Goal: Transaction & Acquisition: Download file/media

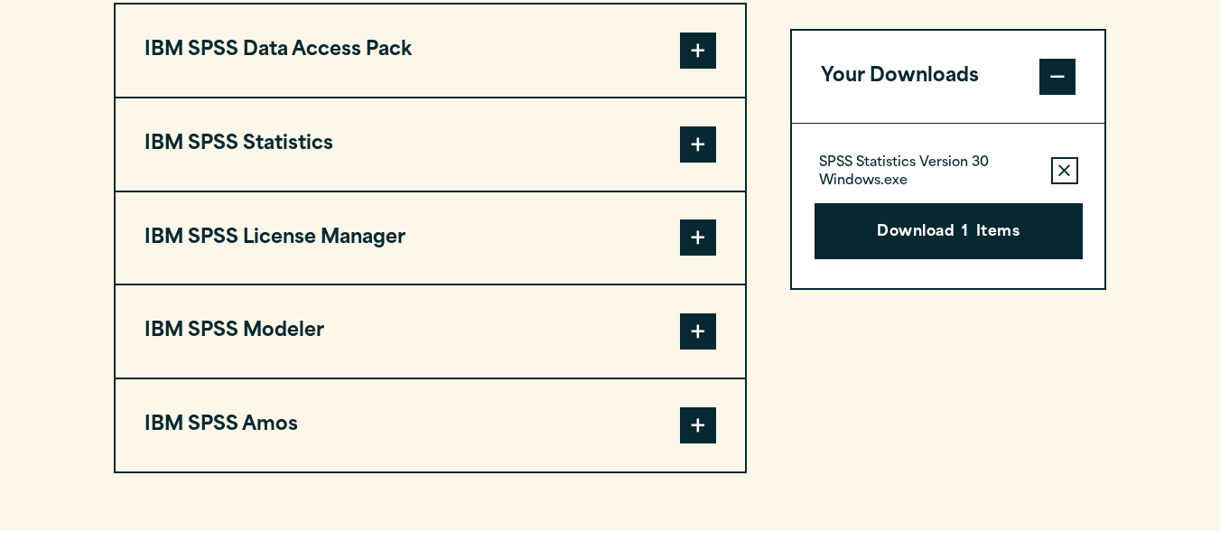
click at [706, 242] on span at bounding box center [698, 238] width 36 height 36
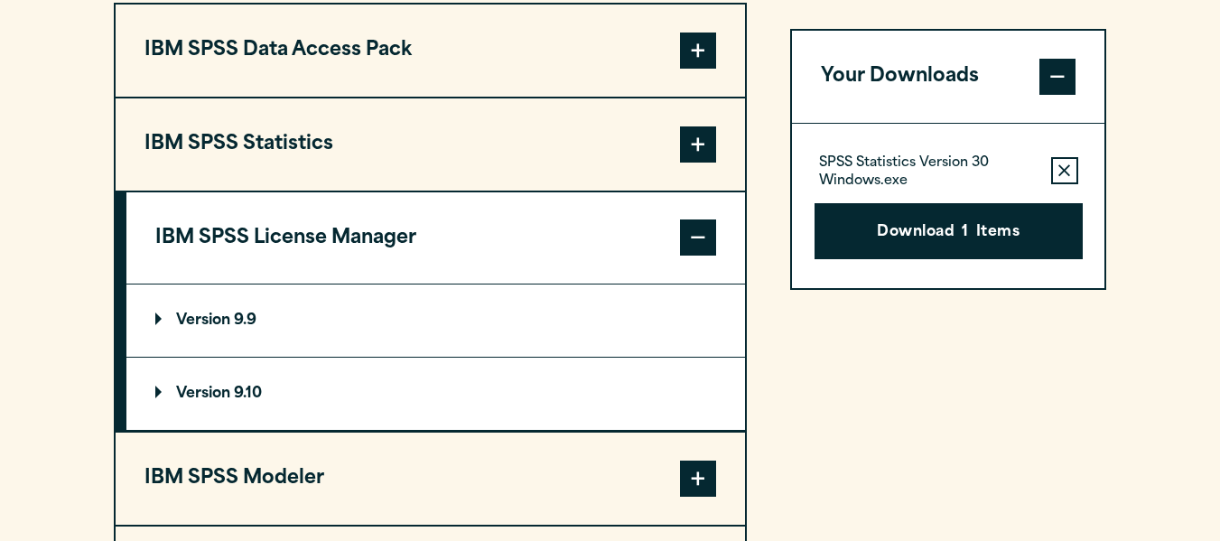
click at [706, 242] on span at bounding box center [698, 238] width 36 height 36
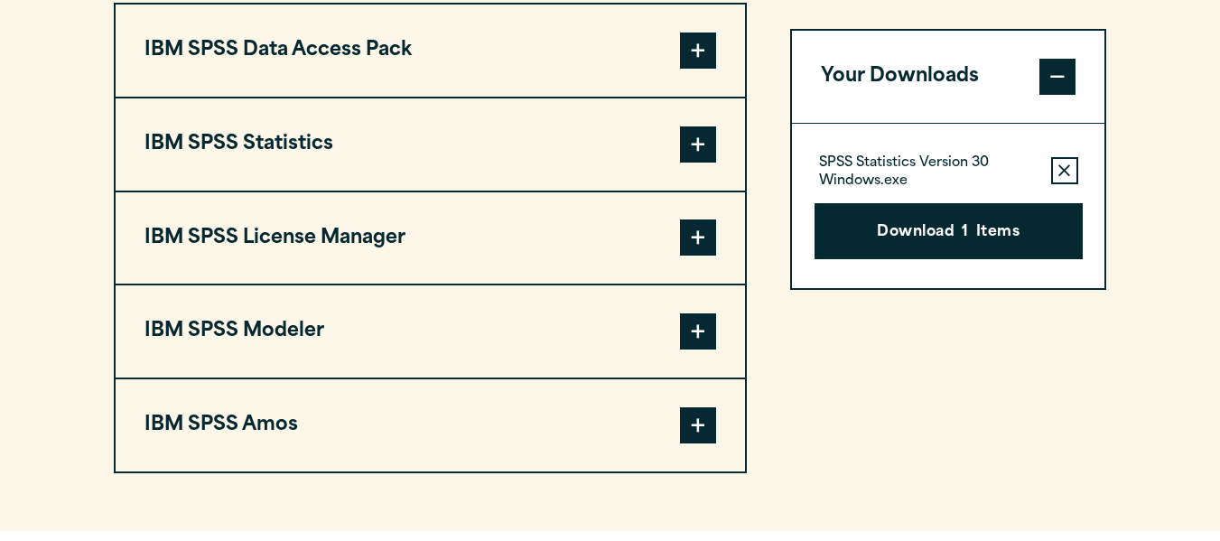
click at [696, 326] on span at bounding box center [698, 331] width 36 height 36
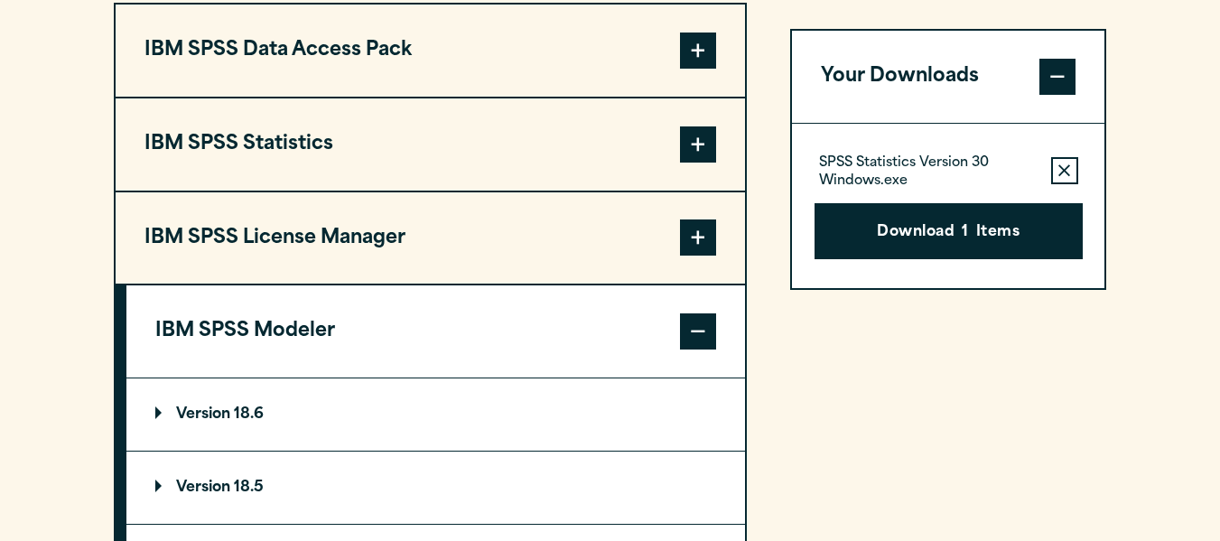
click at [696, 326] on span at bounding box center [698, 331] width 36 height 36
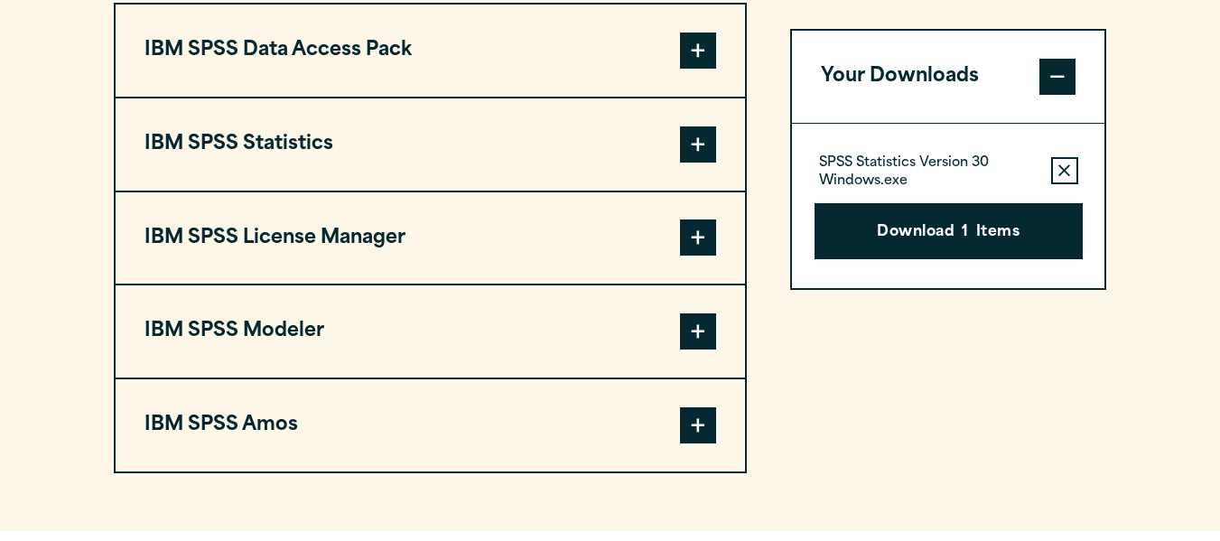
click at [700, 141] on span at bounding box center [698, 144] width 36 height 36
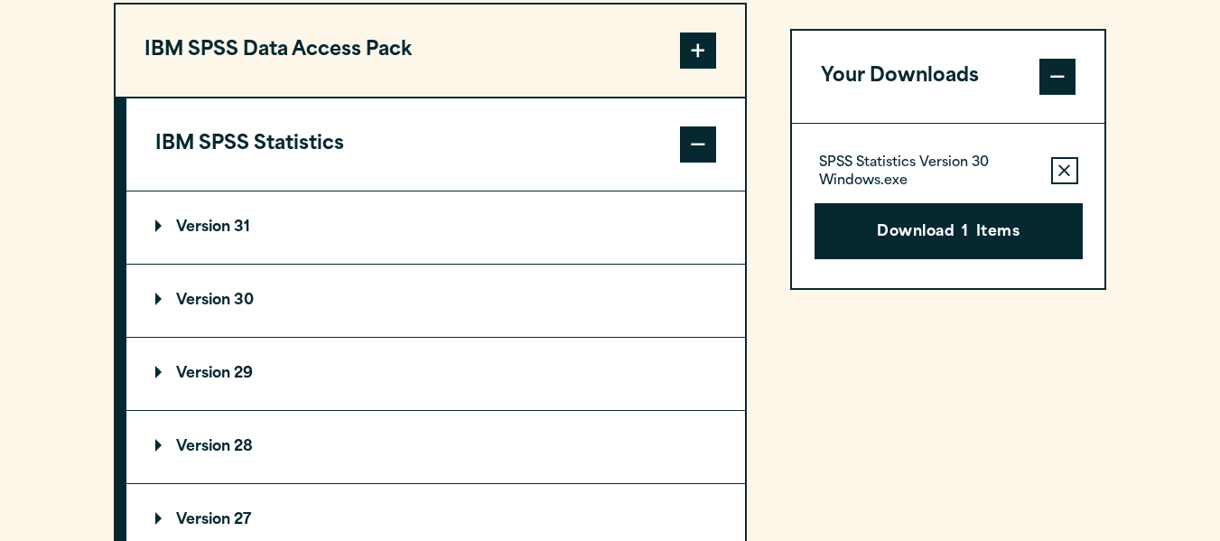
click at [222, 221] on p "Version 31" at bounding box center [202, 227] width 95 height 14
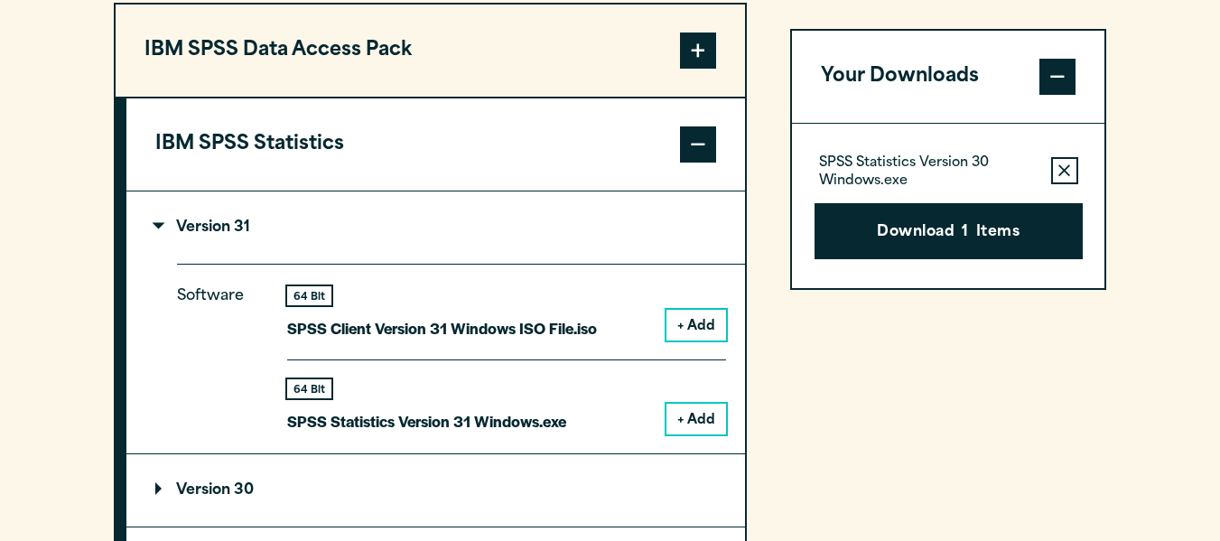
scroll to position [1531, 0]
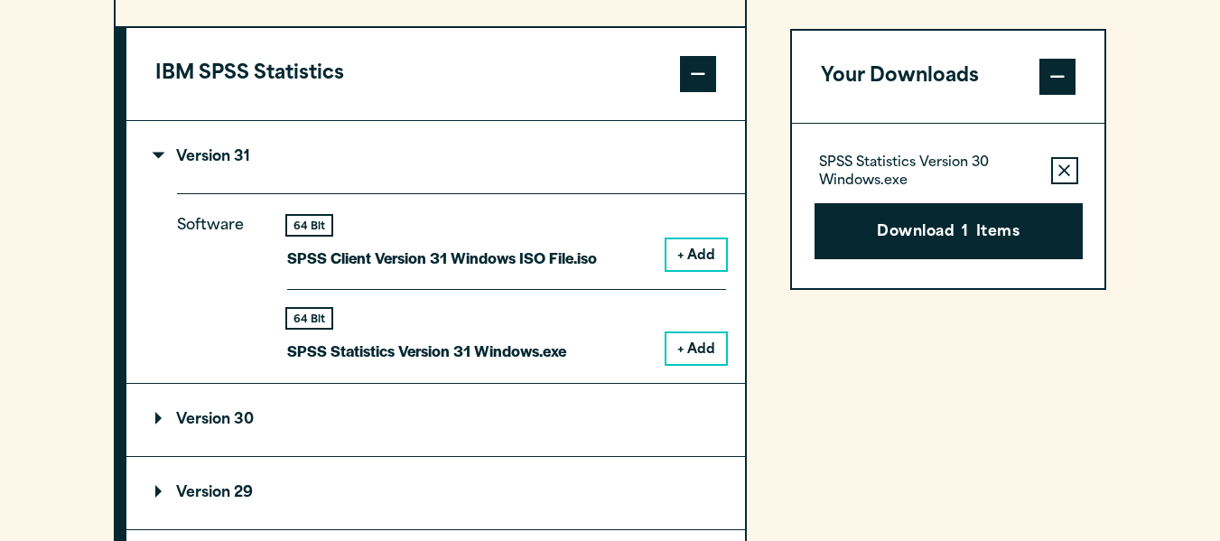
click at [690, 343] on button "+ Add" at bounding box center [697, 348] width 60 height 31
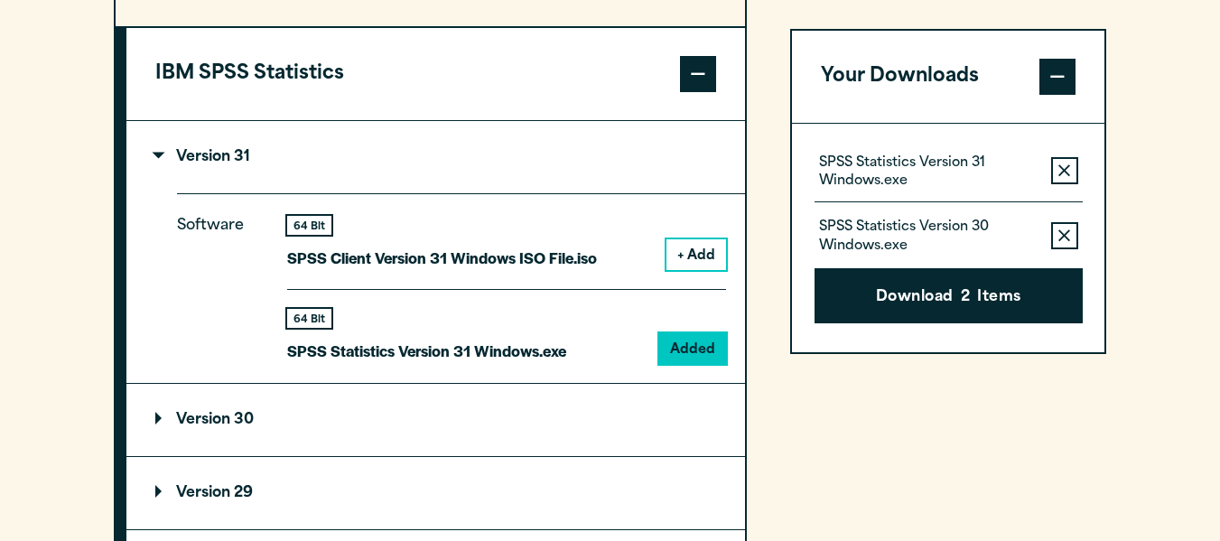
click at [1067, 170] on icon "button" at bounding box center [1065, 170] width 12 height 13
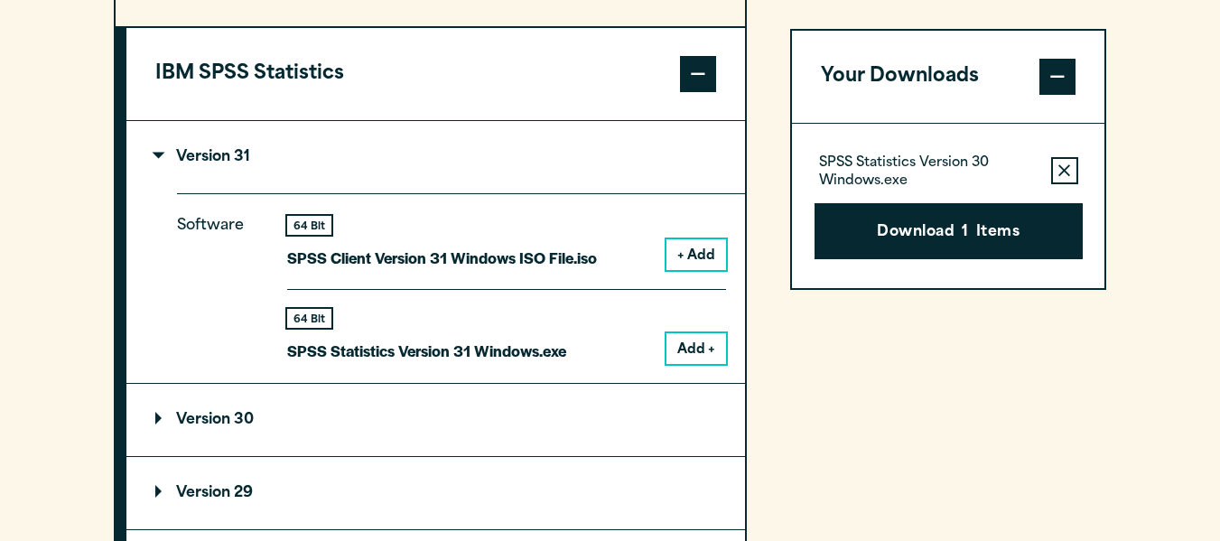
click at [1067, 170] on icon "button" at bounding box center [1065, 170] width 12 height 13
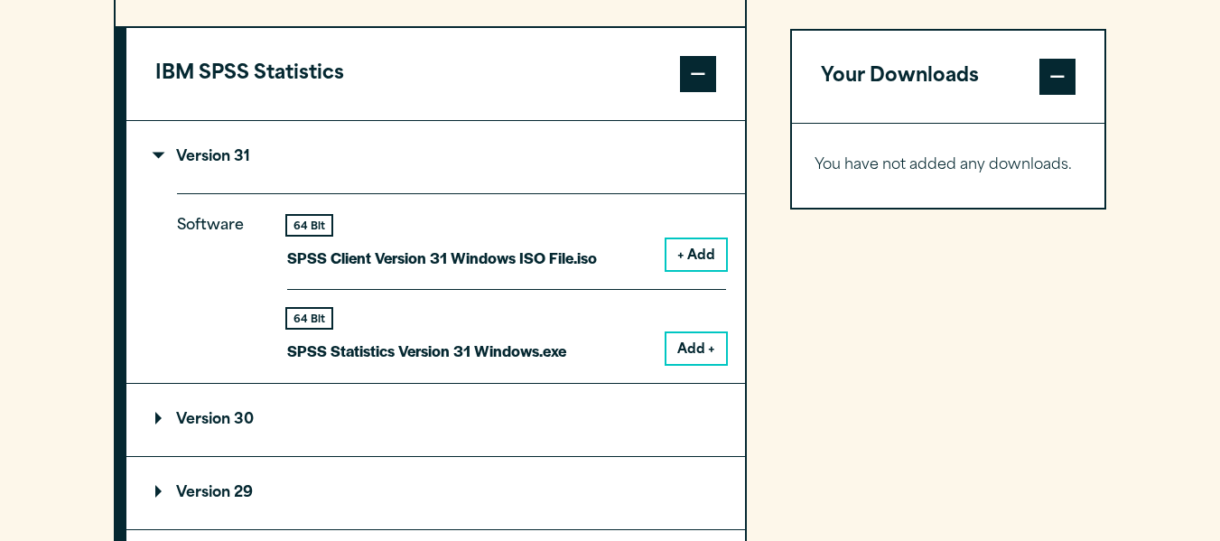
click at [706, 337] on button "Add +" at bounding box center [697, 348] width 60 height 31
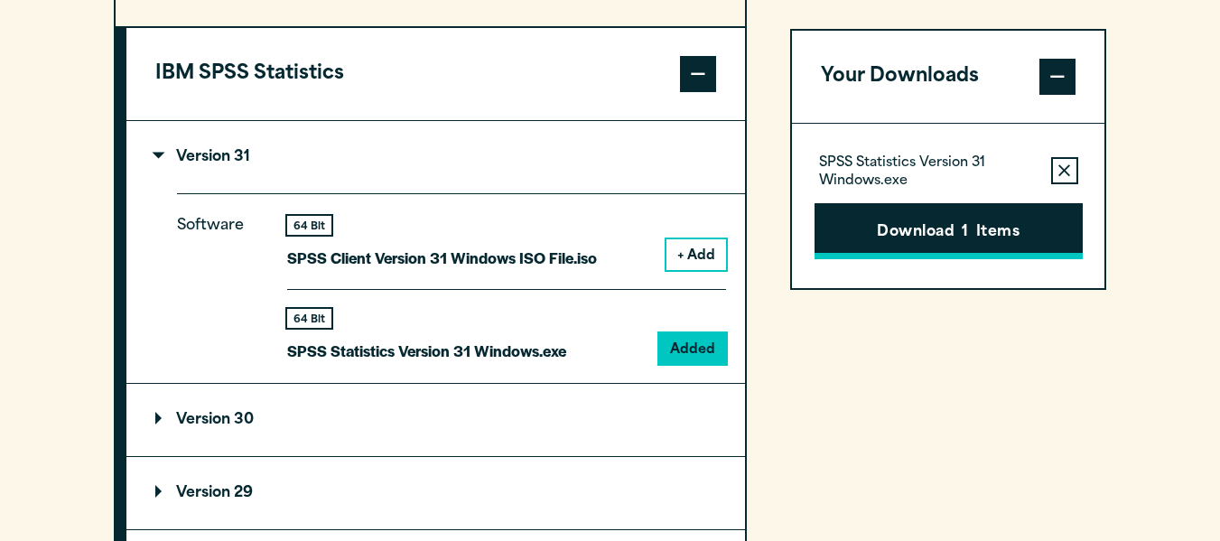
click at [937, 226] on button "Download 1 Items" at bounding box center [949, 231] width 268 height 56
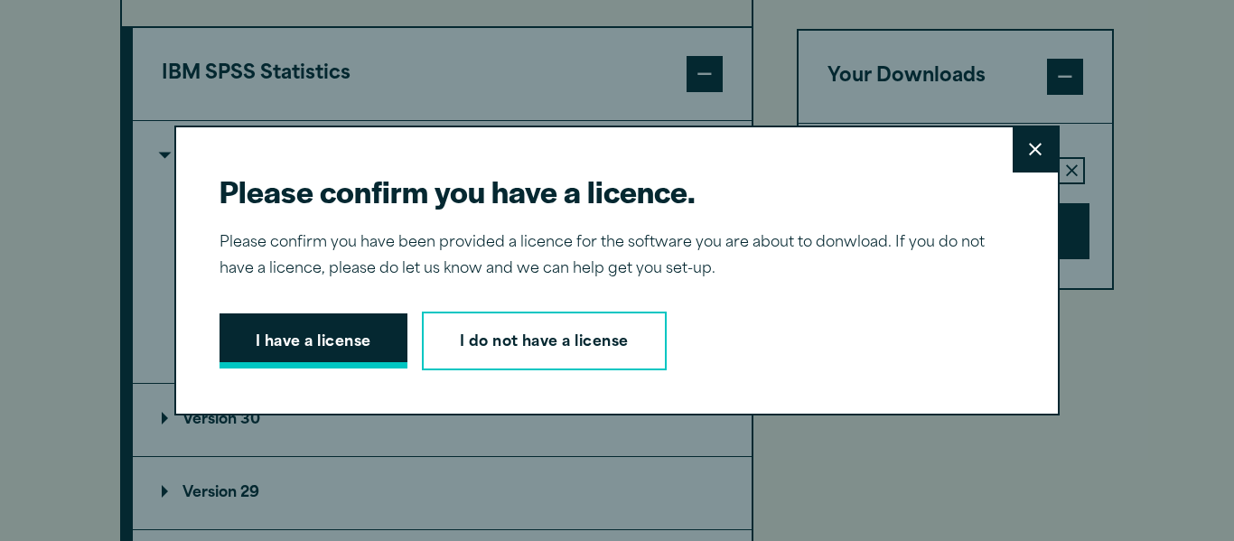
click at [348, 348] on button "I have a license" at bounding box center [314, 341] width 188 height 56
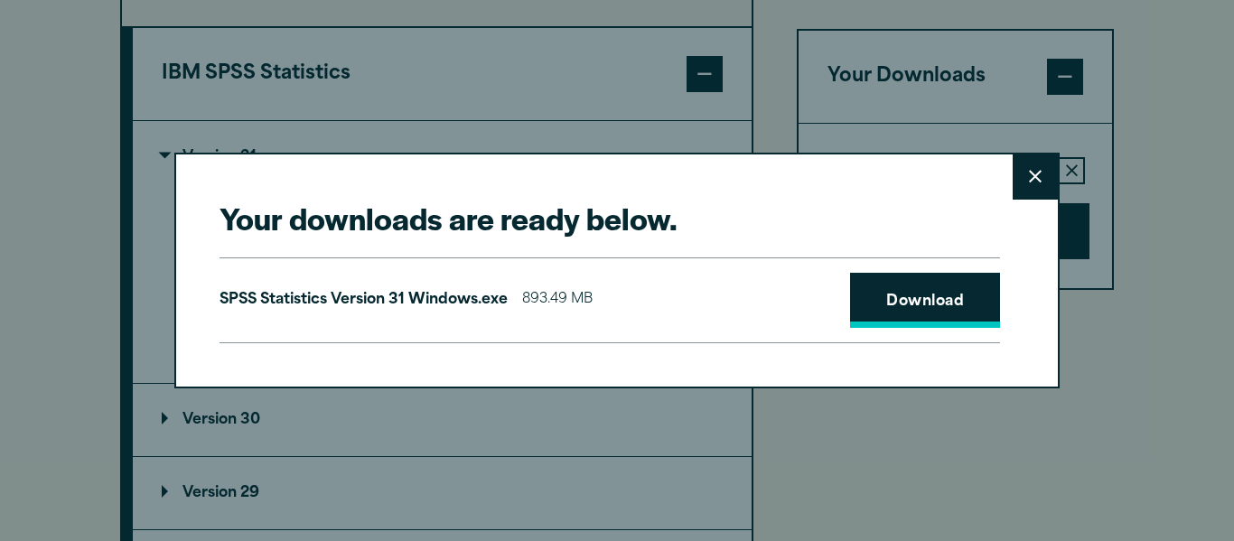
click at [881, 313] on link "Download" at bounding box center [925, 301] width 150 height 56
click at [1021, 173] on button "Close" at bounding box center [1035, 176] width 45 height 45
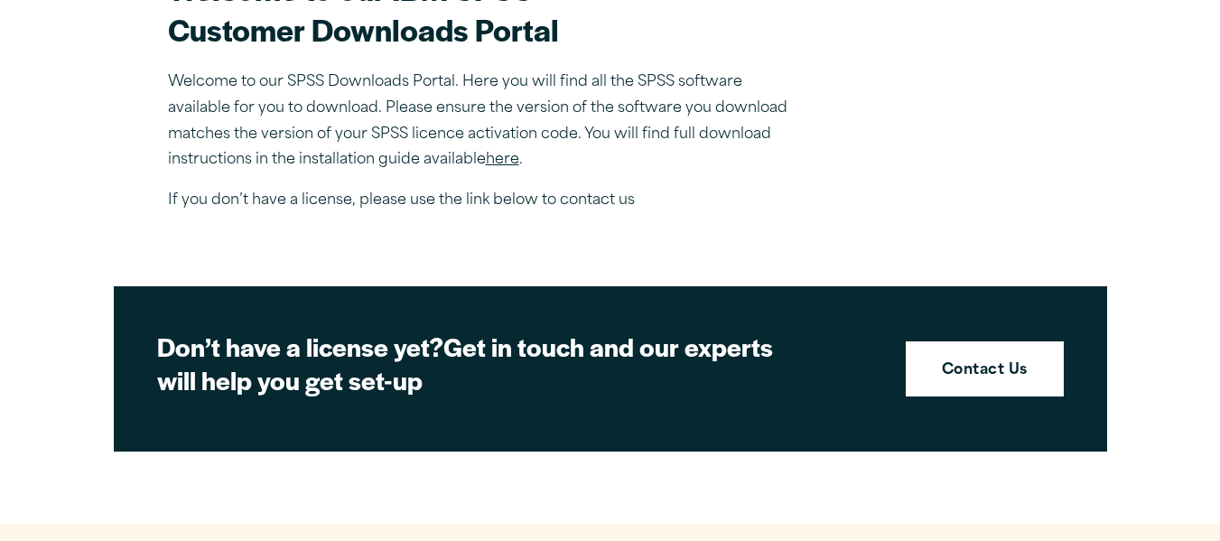
scroll to position [0, 0]
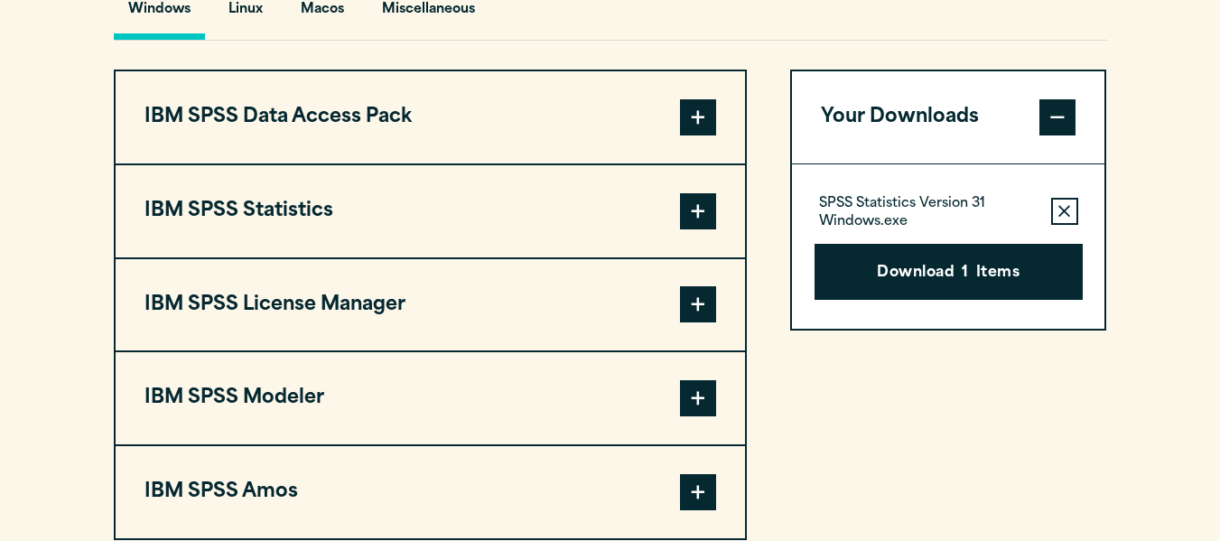
click at [1067, 212] on icon "button" at bounding box center [1065, 211] width 12 height 12
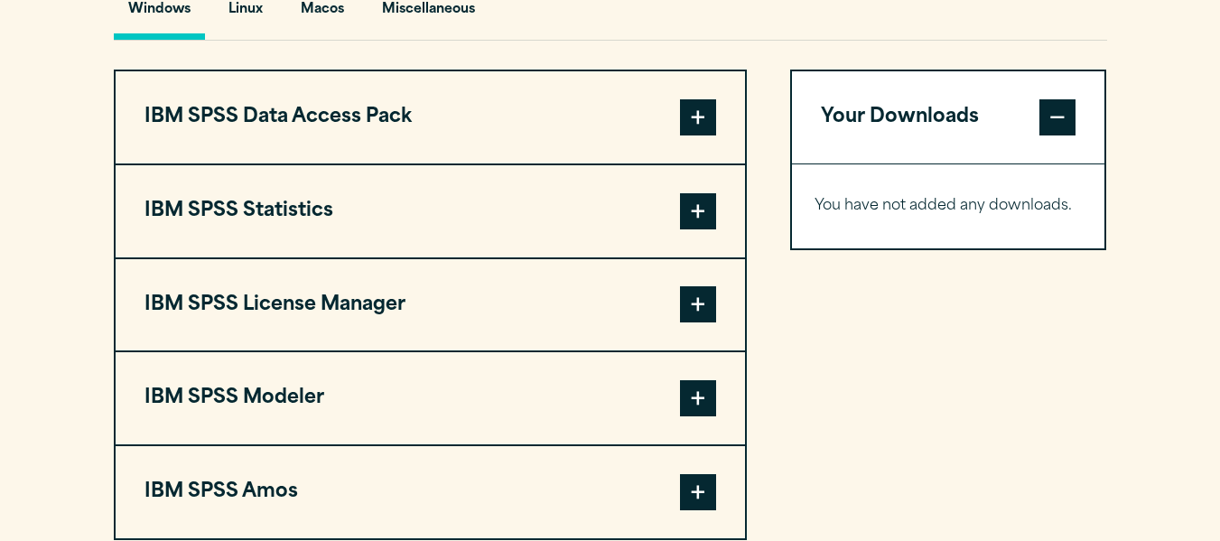
click at [694, 213] on span at bounding box center [698, 211] width 36 height 36
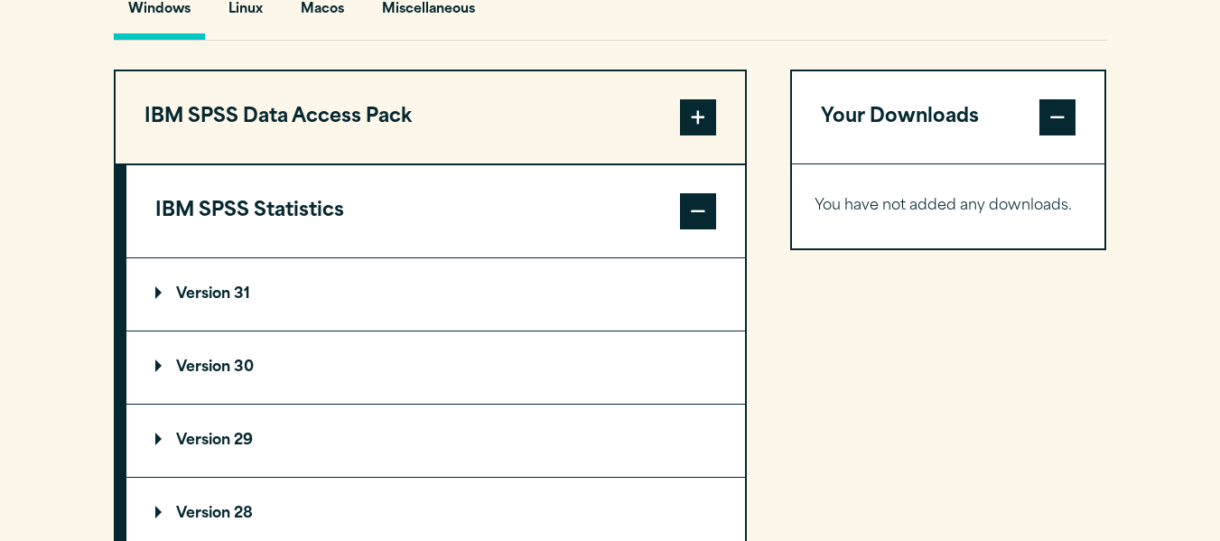
click at [215, 365] on p "Version 30" at bounding box center [204, 367] width 98 height 14
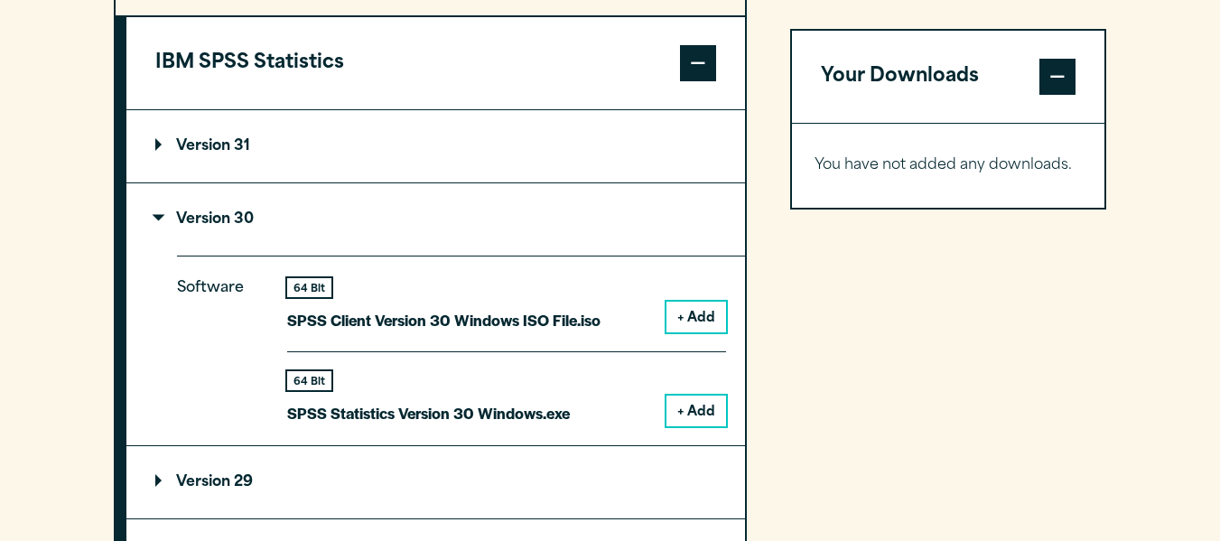
scroll to position [1544, 0]
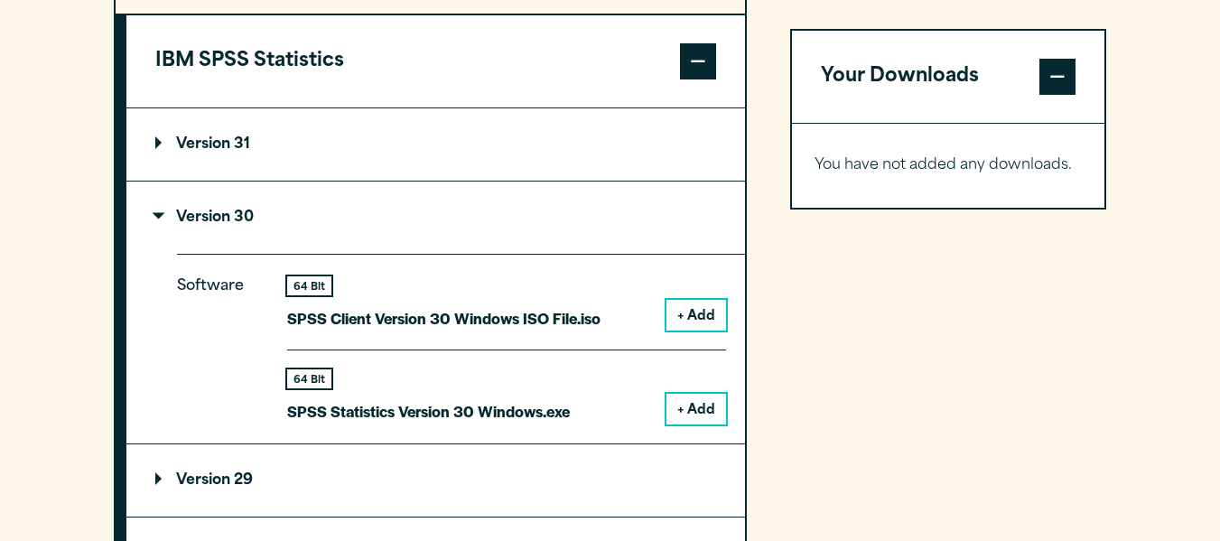
click at [710, 413] on button "+ Add" at bounding box center [697, 409] width 60 height 31
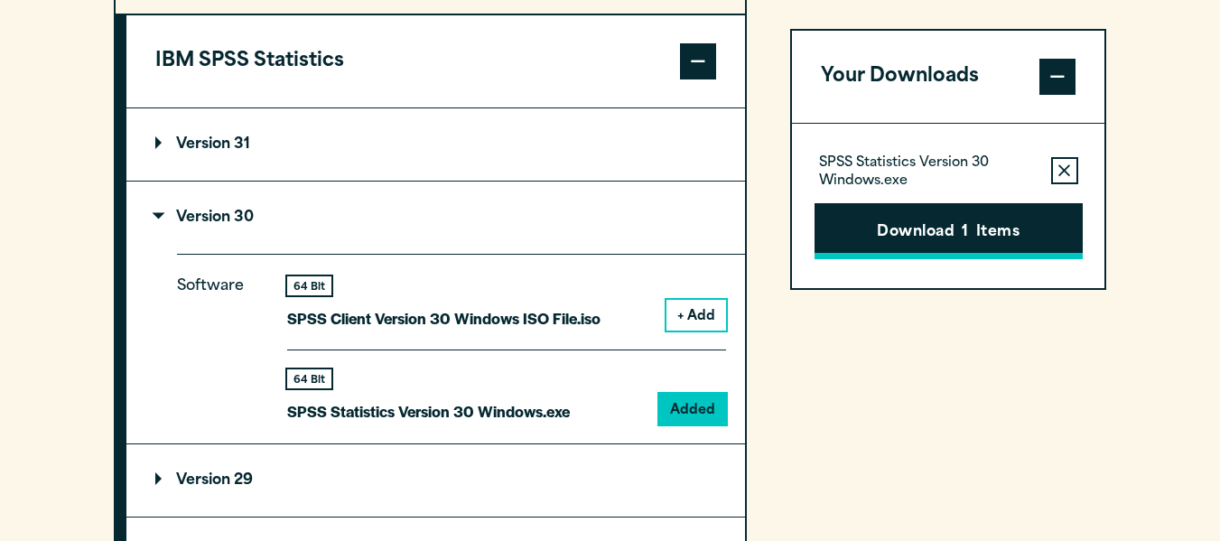
click at [928, 238] on button "Download 1 Items" at bounding box center [949, 231] width 268 height 56
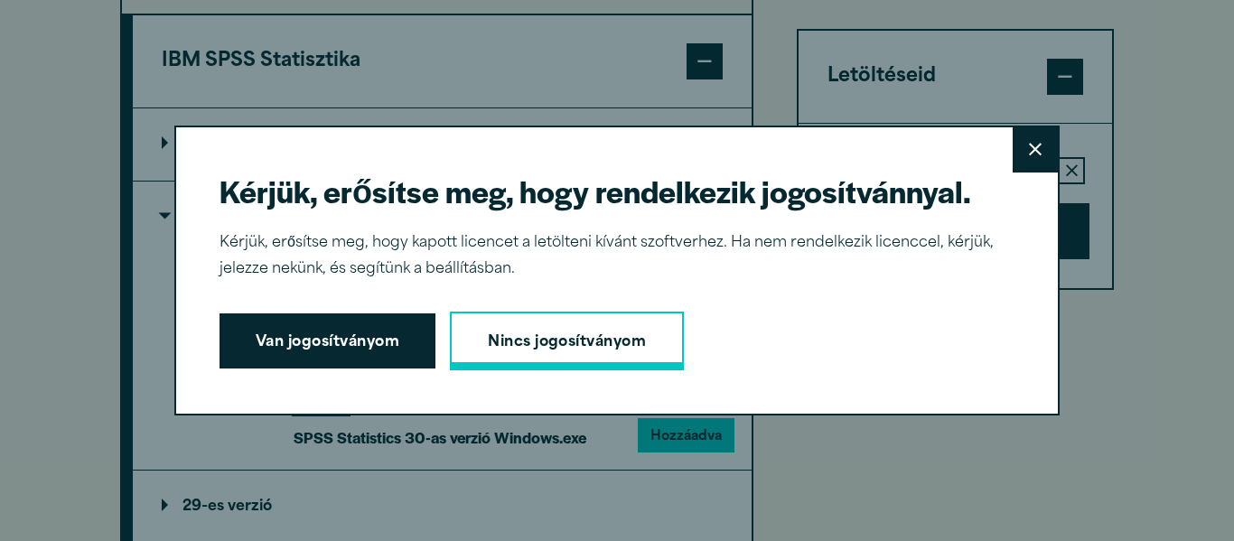
click at [636, 332] on font "Nincs jogosítványom" at bounding box center [567, 343] width 158 height 23
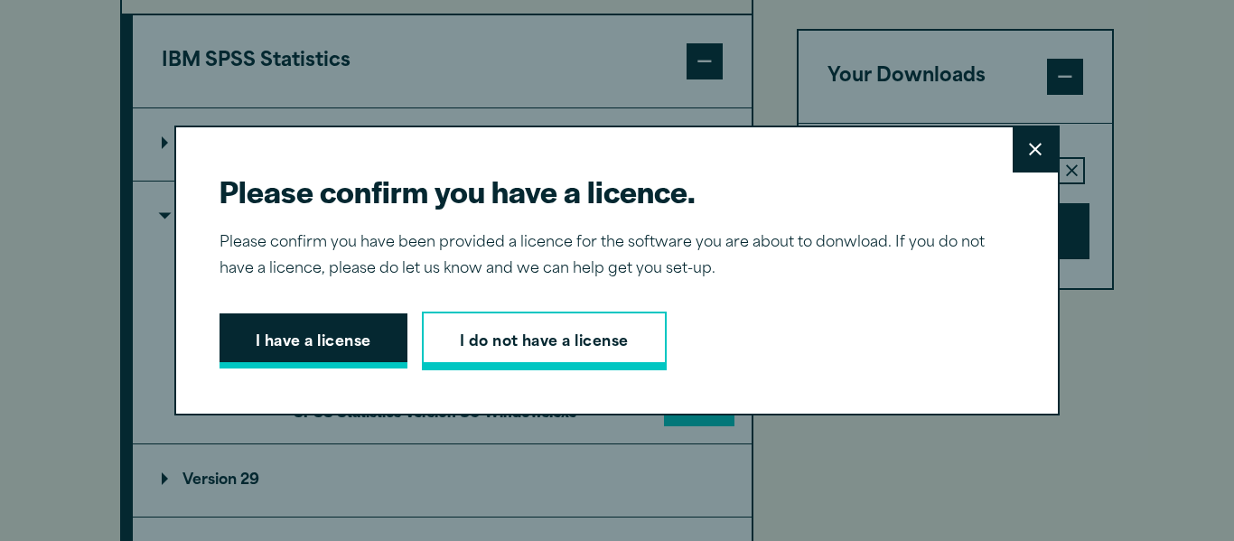
click at [307, 332] on button "I have a license" at bounding box center [314, 341] width 188 height 56
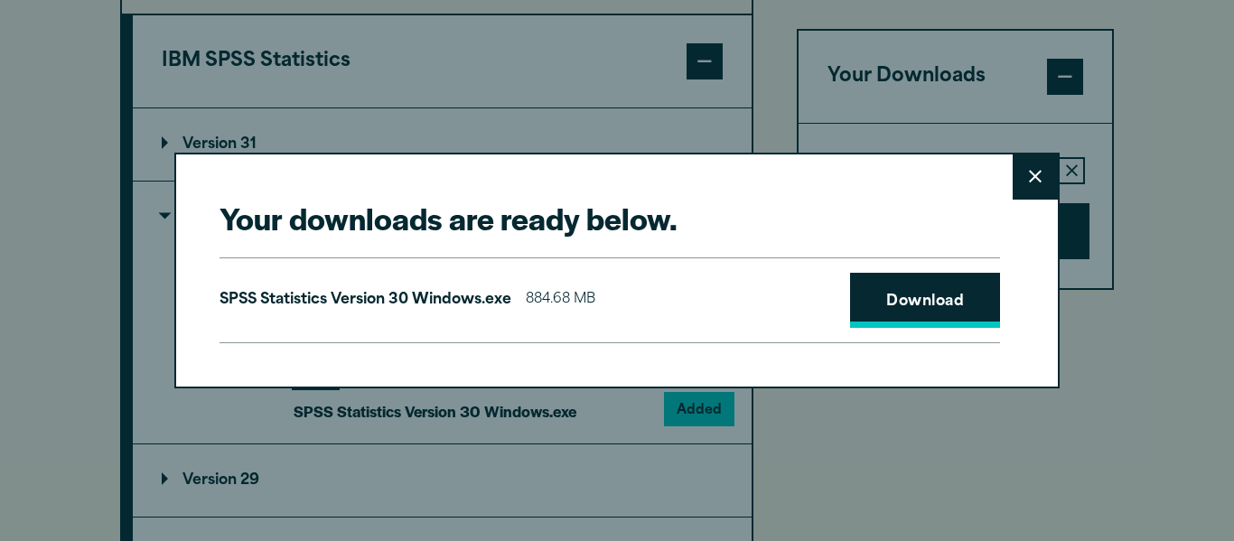
click at [898, 289] on link "Download" at bounding box center [925, 301] width 150 height 56
click at [1031, 175] on icon at bounding box center [1035, 177] width 13 height 13
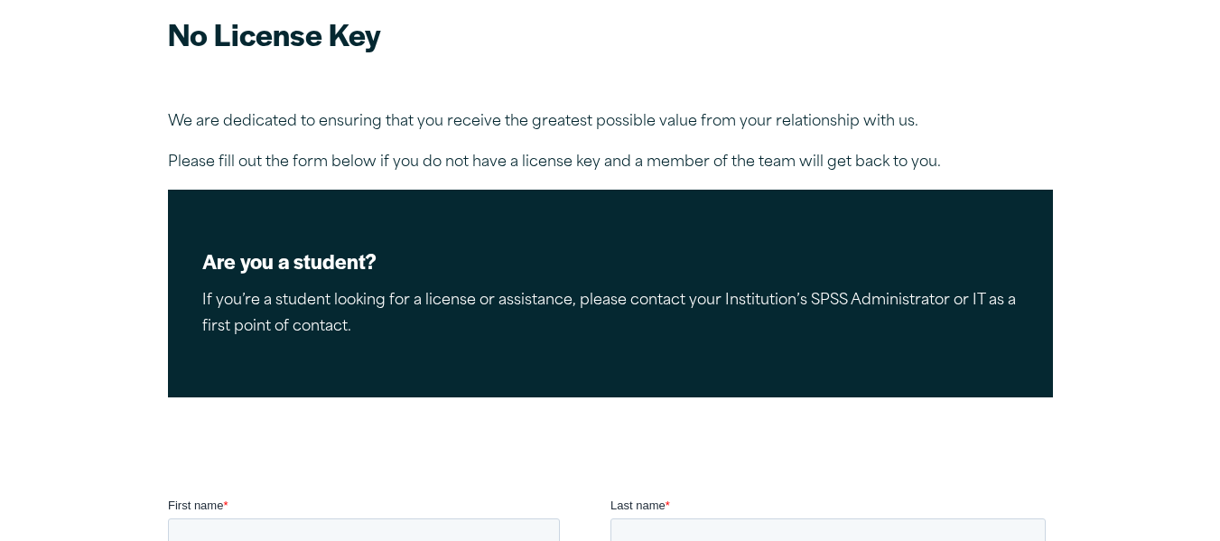
scroll to position [135, 0]
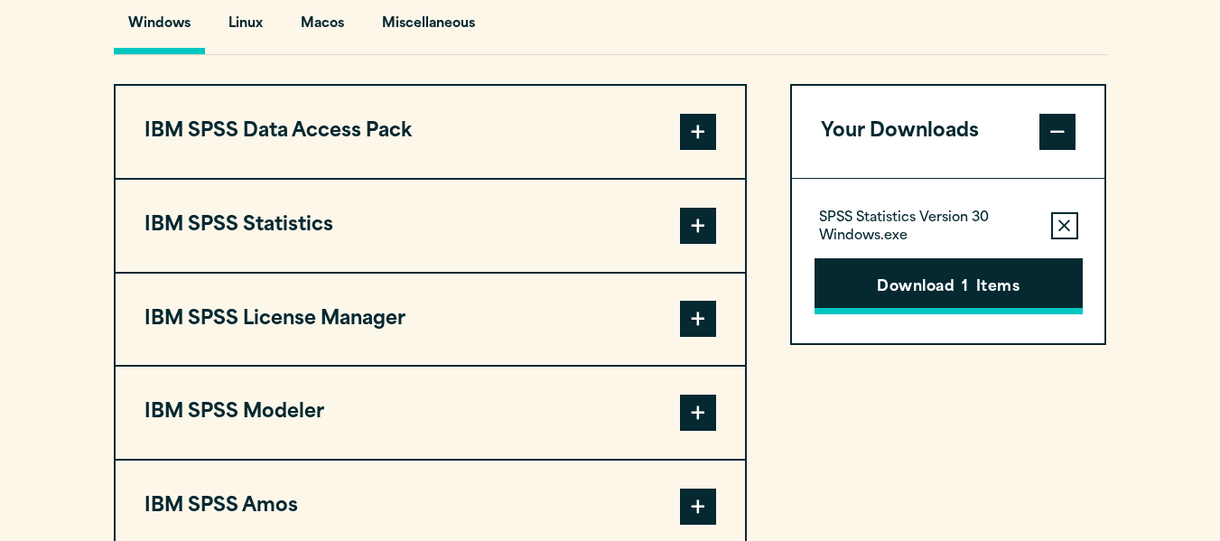
click at [944, 285] on button "Download 1 Items" at bounding box center [949, 286] width 268 height 56
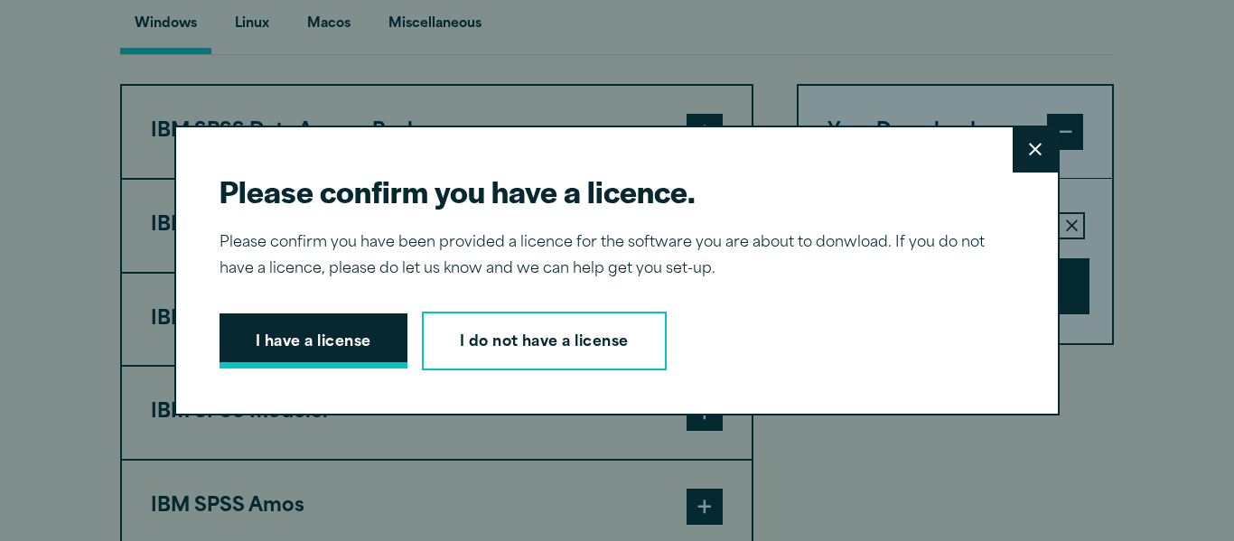
click at [317, 325] on button "I have a license" at bounding box center [314, 341] width 188 height 56
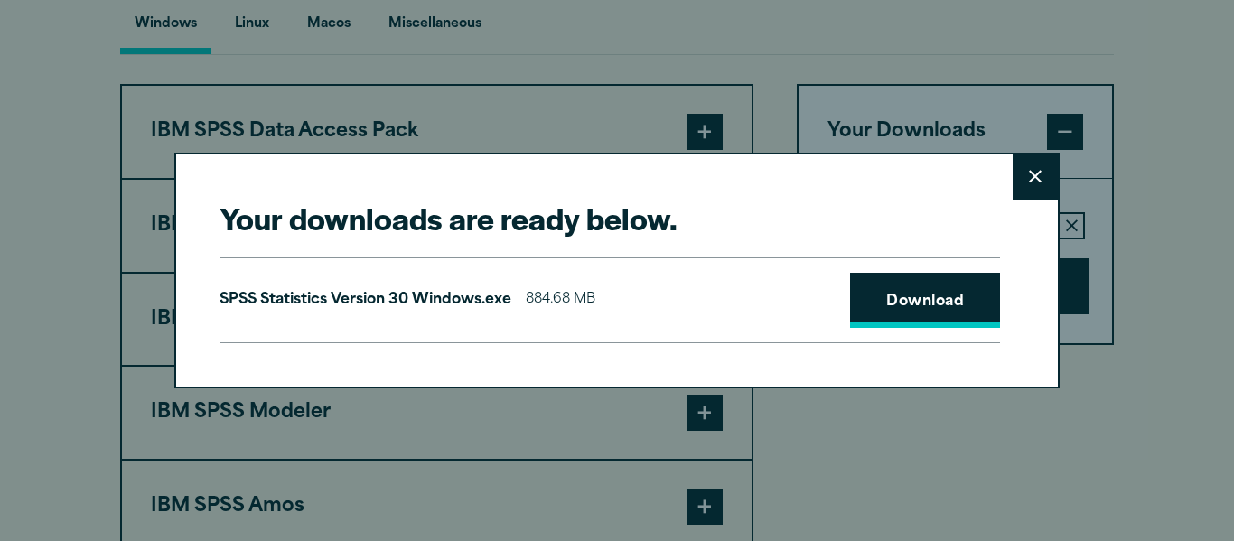
click at [911, 294] on link "Download" at bounding box center [925, 301] width 150 height 56
click at [1033, 162] on button "Close" at bounding box center [1035, 176] width 45 height 45
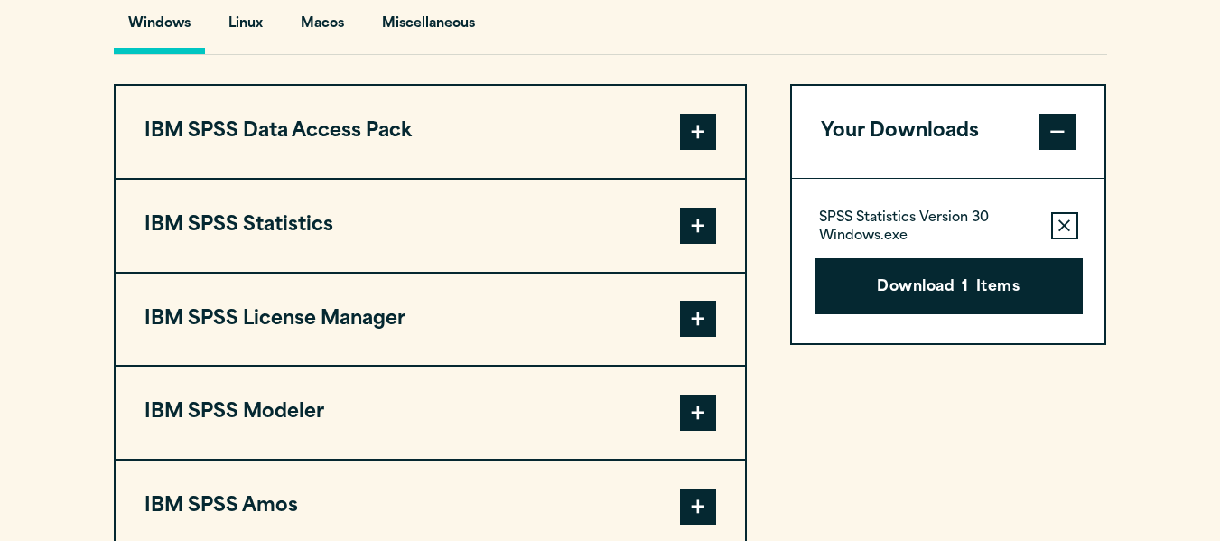
click at [698, 220] on span at bounding box center [698, 226] width 36 height 36
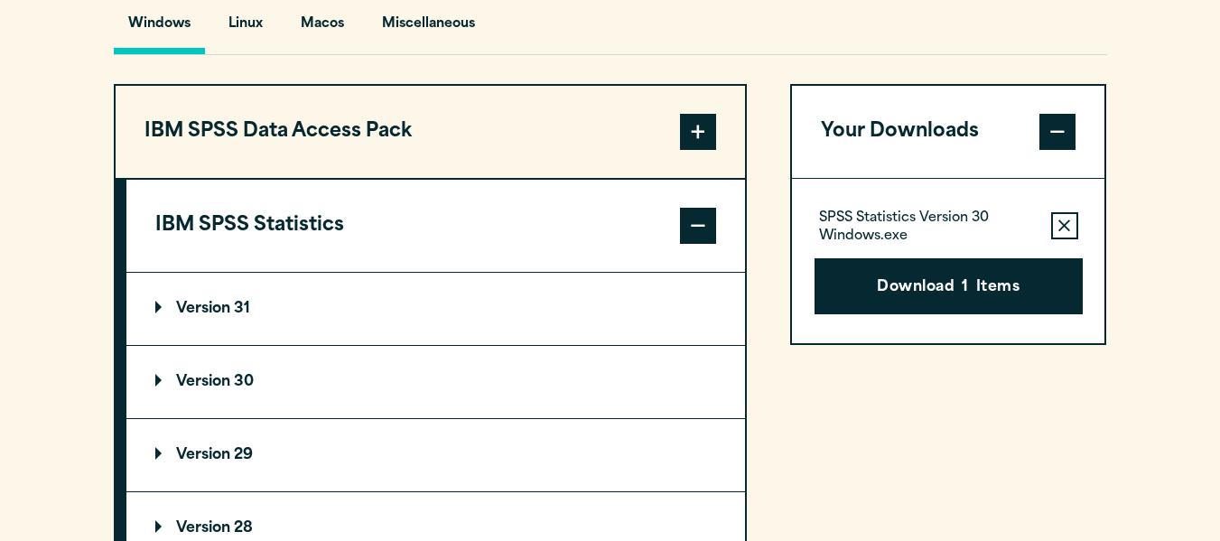
click at [207, 302] on p "Version 31" at bounding box center [202, 309] width 95 height 14
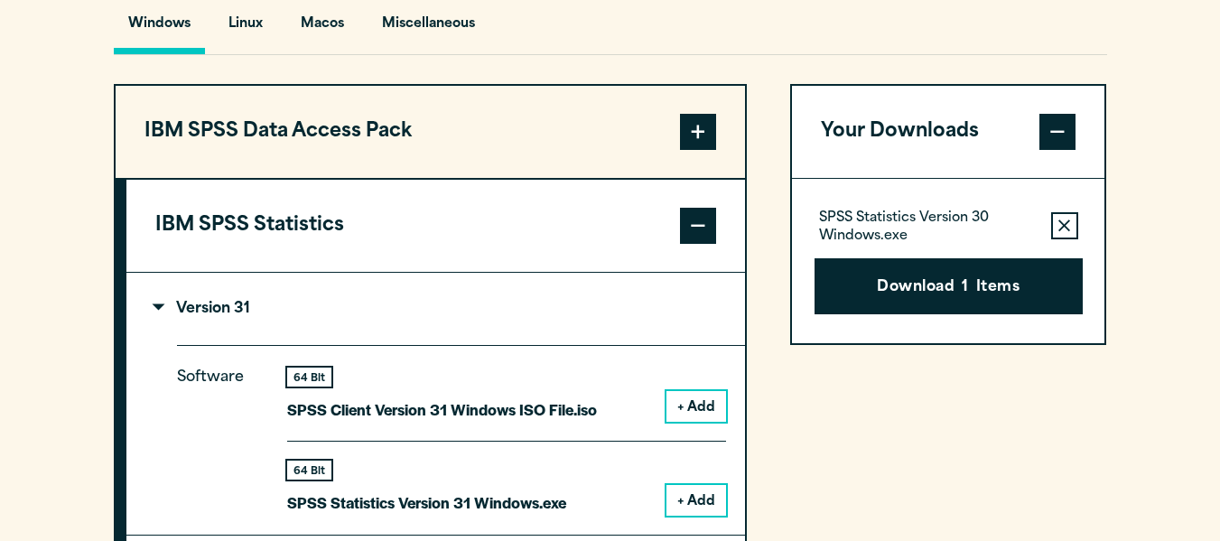
click at [1057, 226] on button "Remove this item from your software download list" at bounding box center [1065, 225] width 27 height 27
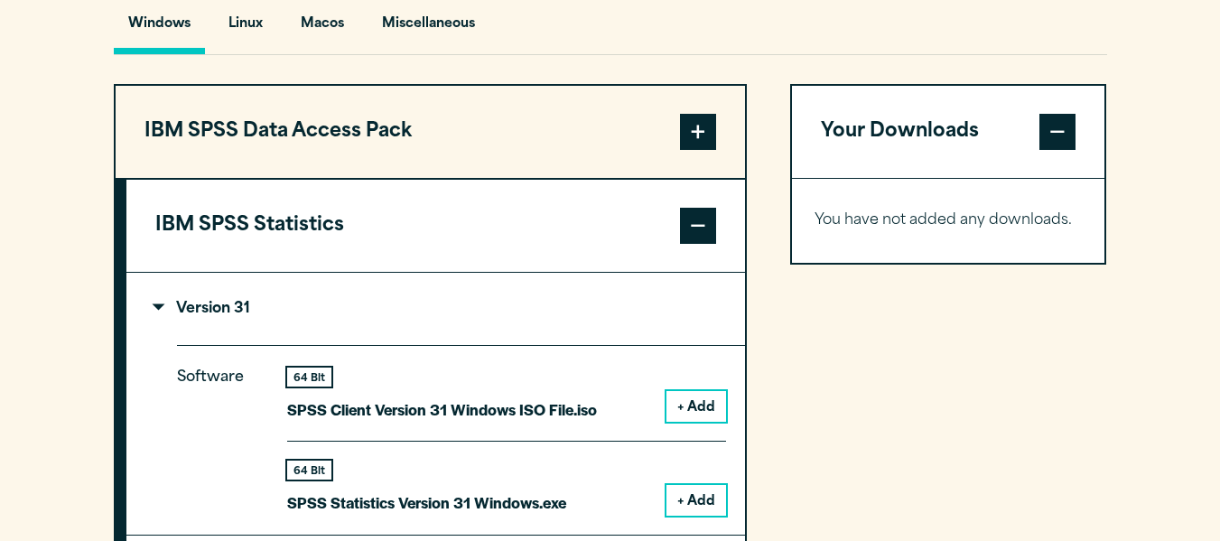
click at [700, 508] on button "+ Add" at bounding box center [697, 500] width 60 height 31
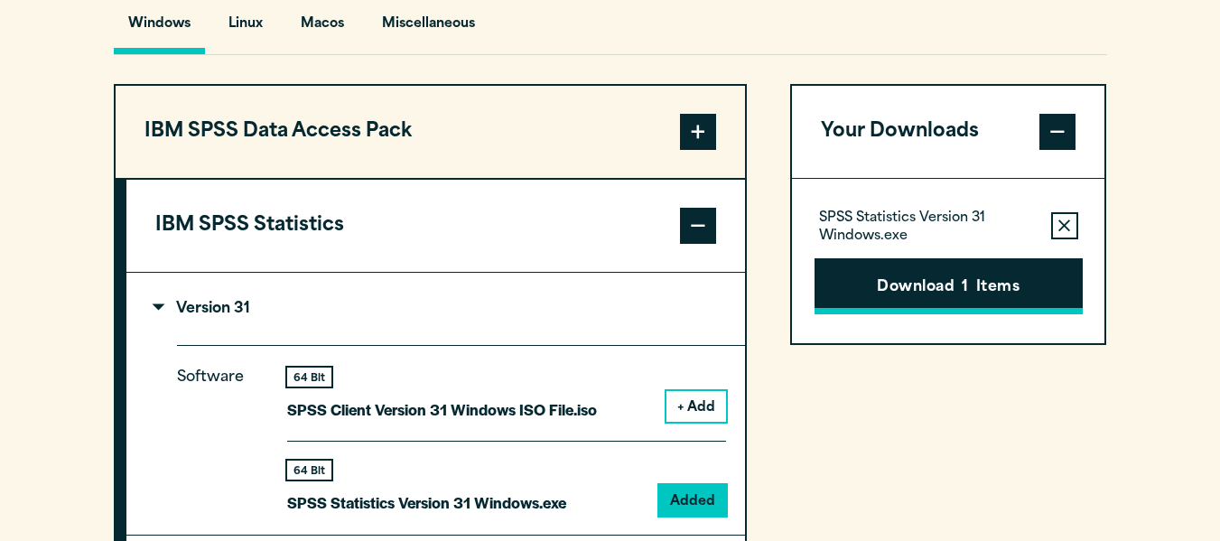
click at [945, 286] on button "Download 1 Items" at bounding box center [949, 286] width 268 height 56
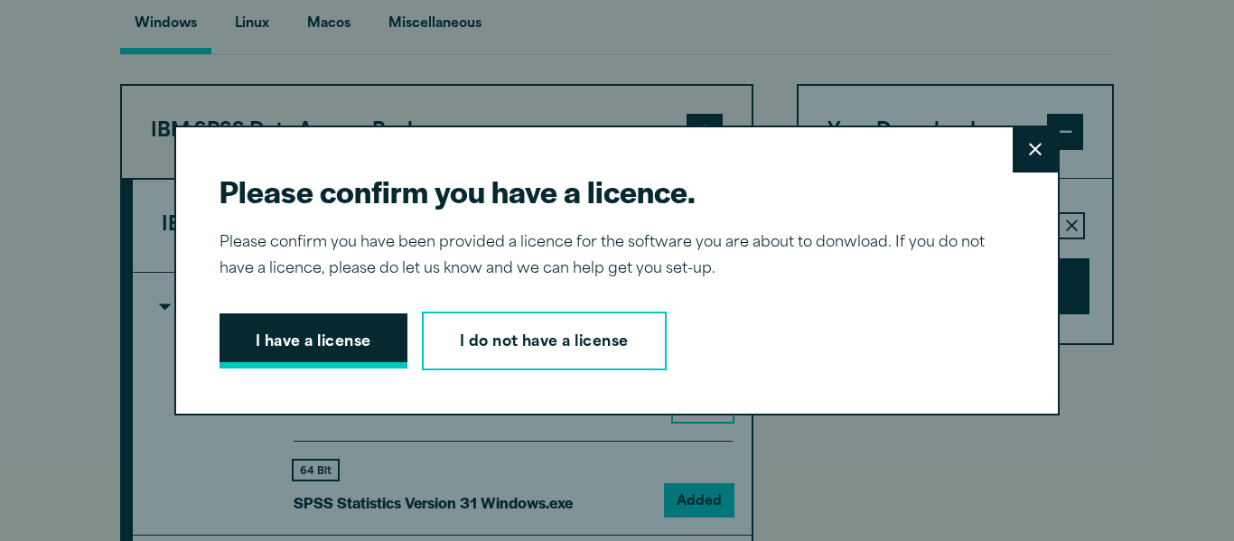
click at [276, 330] on button "I have a license" at bounding box center [314, 341] width 188 height 56
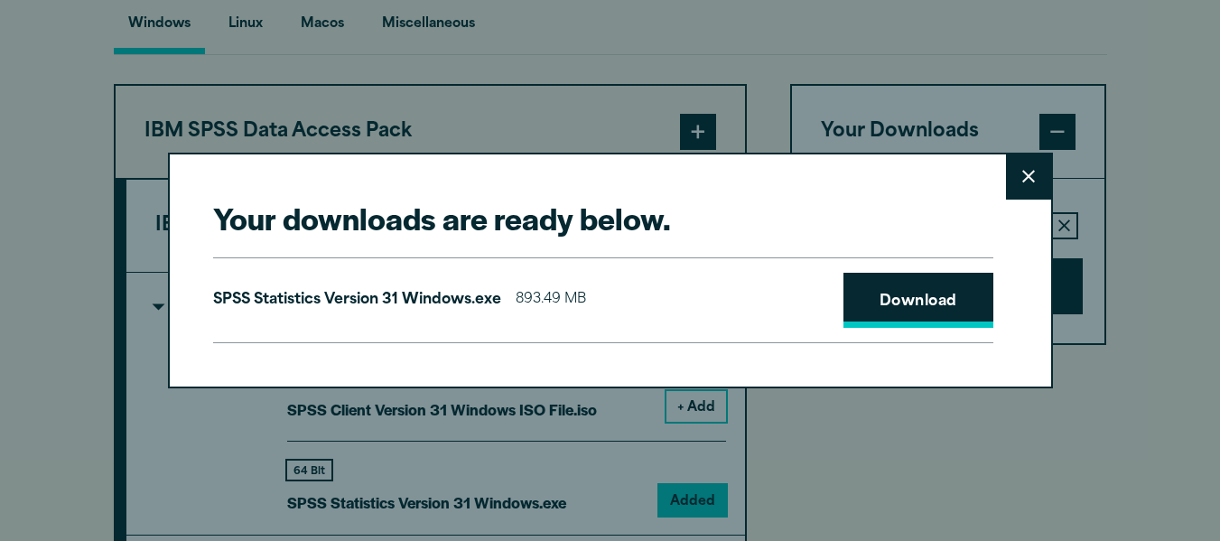
click at [912, 295] on link "Download" at bounding box center [919, 301] width 150 height 56
click at [1033, 178] on icon at bounding box center [1029, 177] width 13 height 14
